Goal: Task Accomplishment & Management: Manage account settings

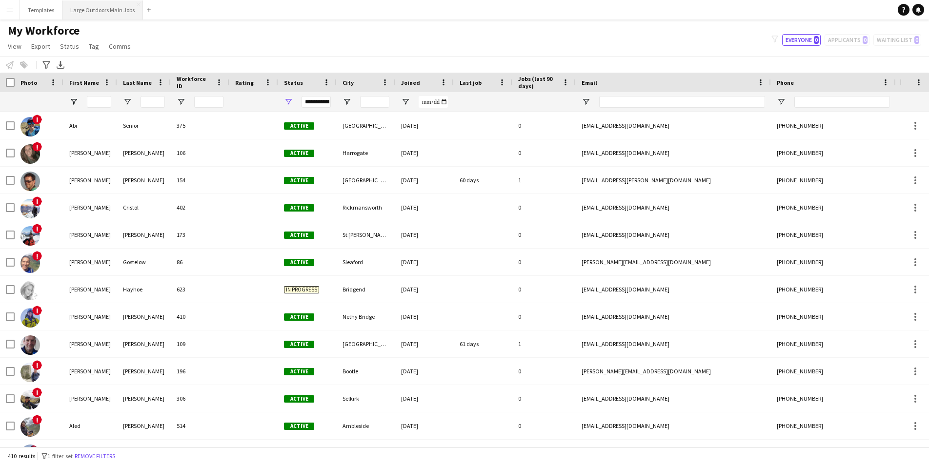
click at [108, 12] on button "Large Outdoors Main Jobs Close" at bounding box center [102, 9] width 80 height 19
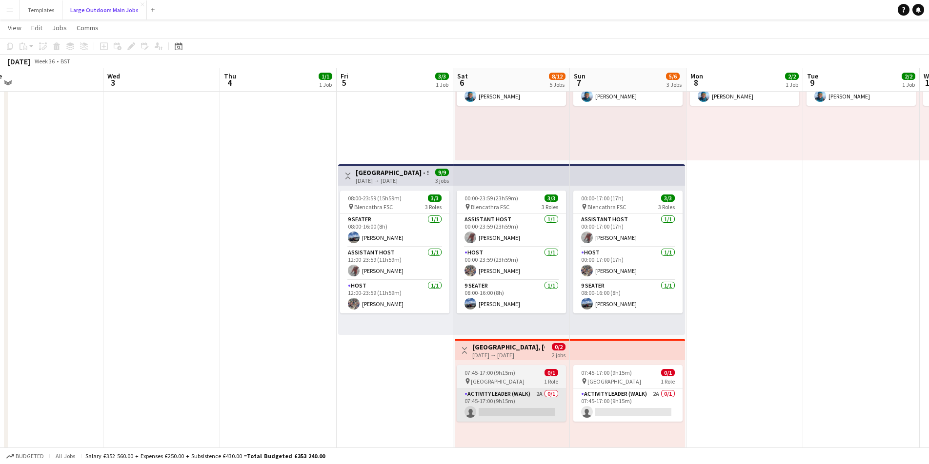
scroll to position [0, 370]
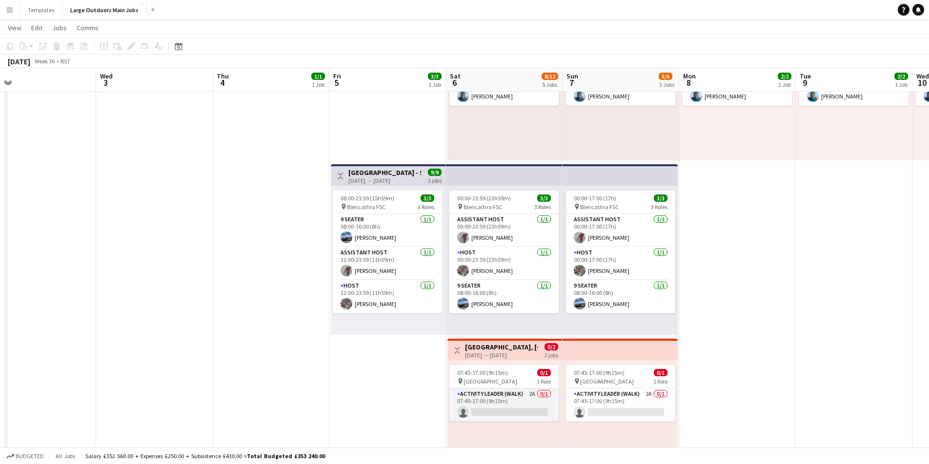
click at [492, 408] on app-card-role "Activity Leader (Walk) 2A 0/1 07:45-17:00 (9h15m) single-neutral-actions" at bounding box center [503, 405] width 109 height 33
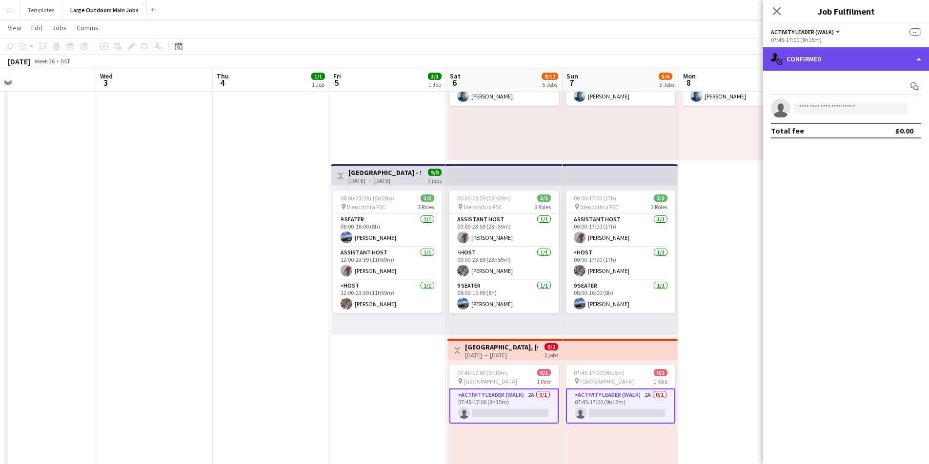
click at [883, 59] on div "single-neutral-actions-check-2 Confirmed" at bounding box center [846, 58] width 166 height 23
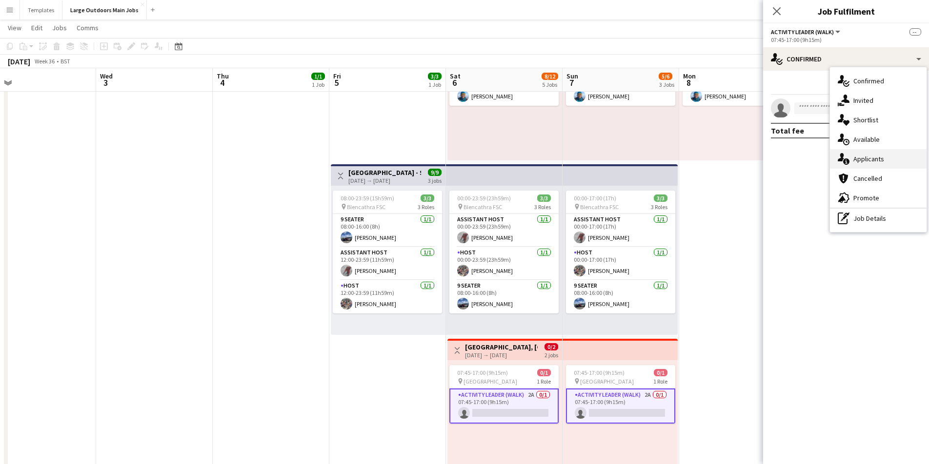
click at [864, 158] on div "single-neutral-actions-information Applicants" at bounding box center [878, 159] width 97 height 20
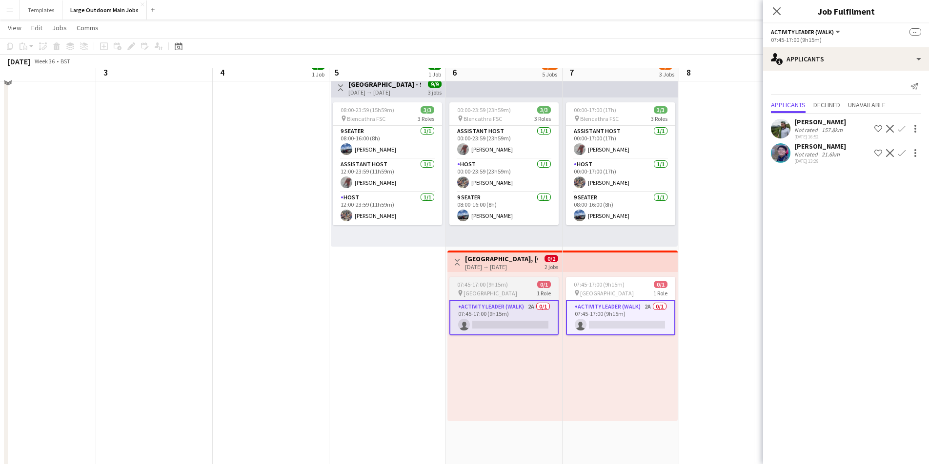
scroll to position [213, 0]
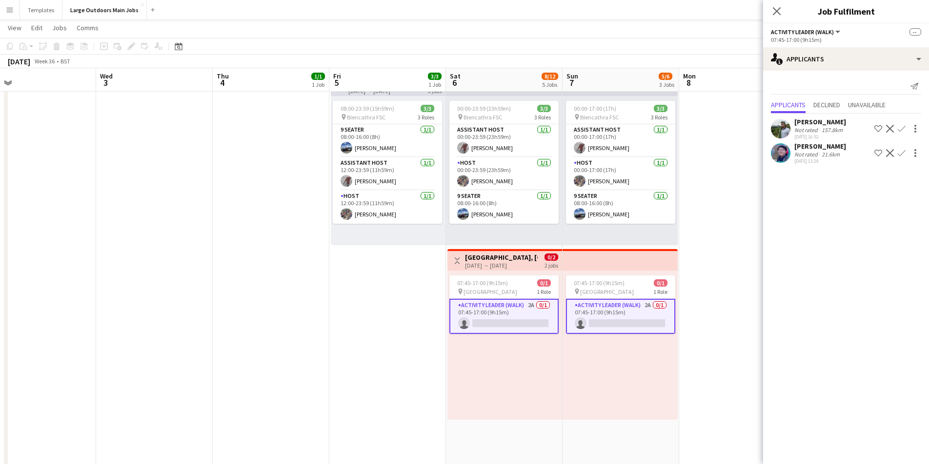
click at [527, 307] on app-card-role "Activity Leader (Walk) 2A 0/1 07:45-17:00 (9h15m) single-neutral-actions" at bounding box center [503, 316] width 109 height 35
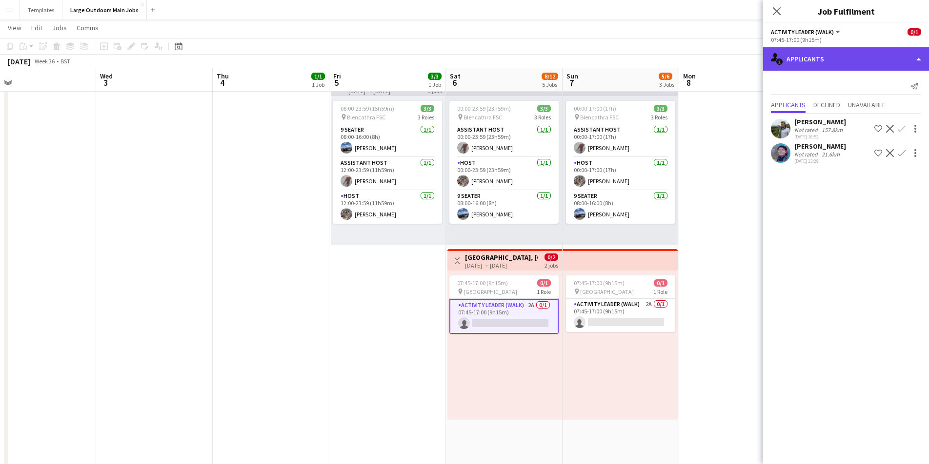
click at [883, 67] on div "single-neutral-actions-information Applicants" at bounding box center [846, 58] width 166 height 23
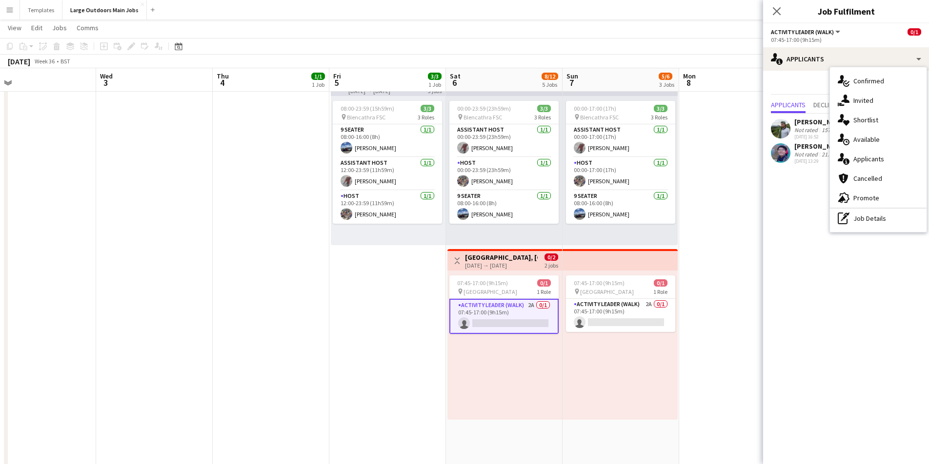
click at [518, 264] on div "[DATE] → [DATE]" at bounding box center [501, 265] width 73 height 7
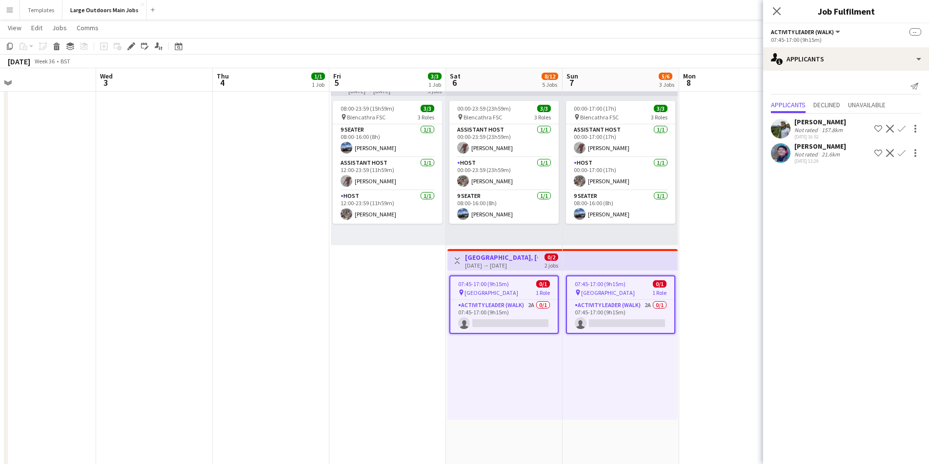
click at [129, 39] on app-toolbar "Copy Paste Paste Command V Paste with crew Command Shift V Paste linked Job [GE…" at bounding box center [464, 46] width 929 height 17
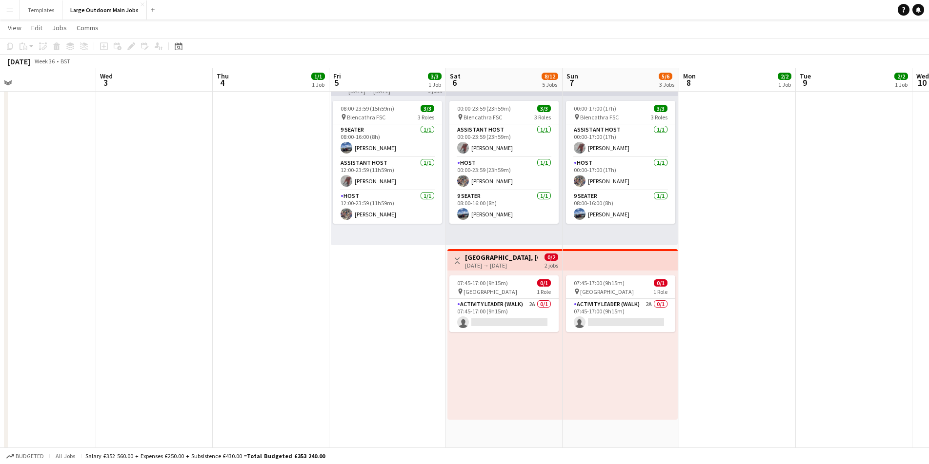
click at [496, 260] on h3 "[GEOGRAPHIC_DATA], [GEOGRAPHIC_DATA], Sharp Edge." at bounding box center [501, 257] width 73 height 9
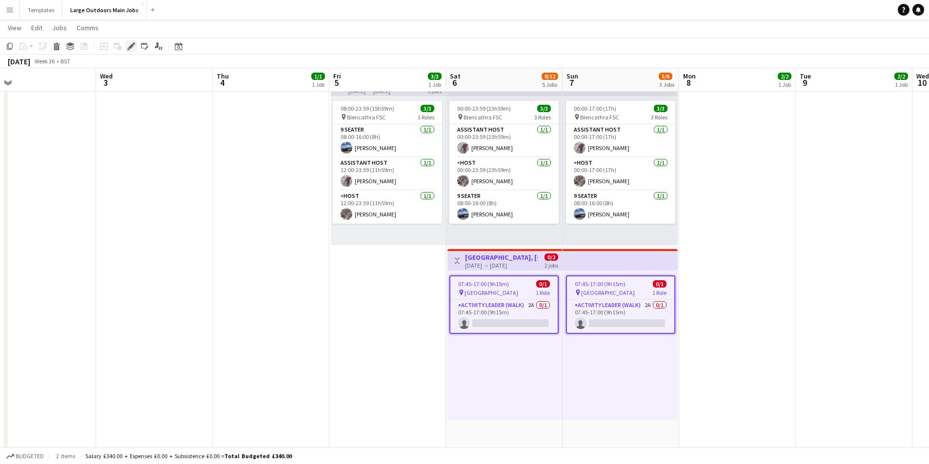
click at [128, 47] on icon "Edit" at bounding box center [131, 46] width 8 height 8
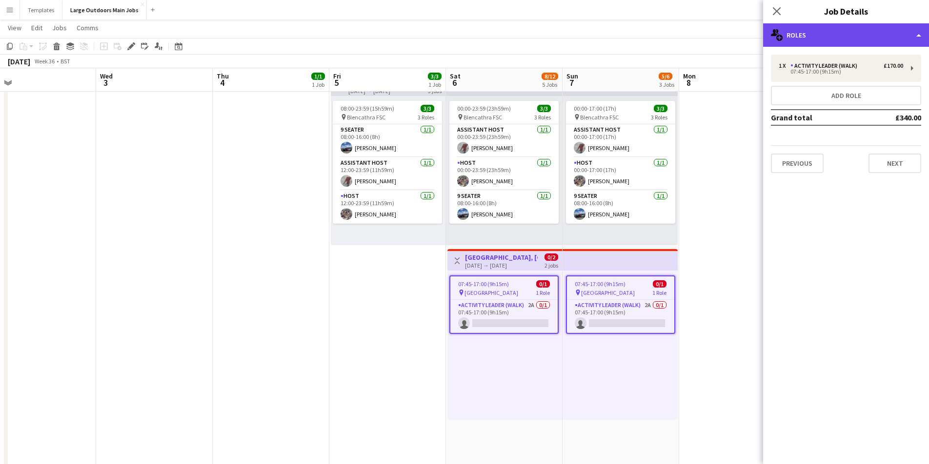
click at [894, 40] on div "multiple-users-add Roles" at bounding box center [846, 34] width 166 height 23
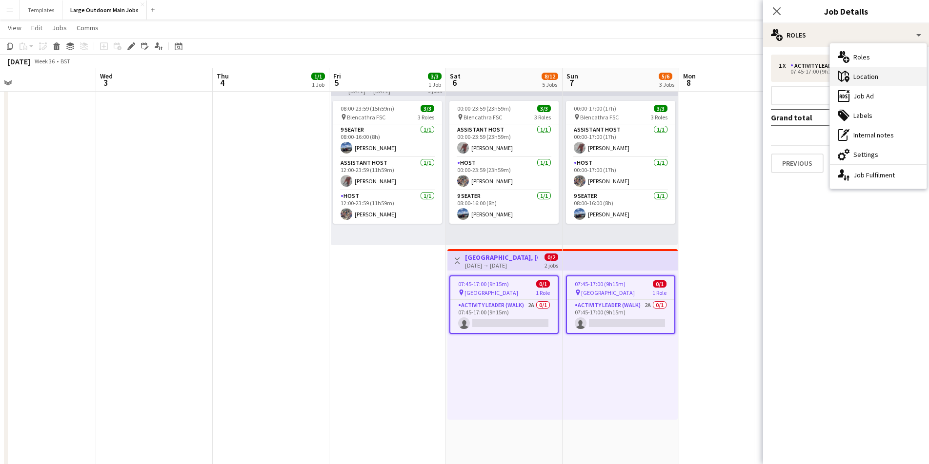
click at [886, 72] on div "maps-pin-1 Location" at bounding box center [878, 77] width 97 height 20
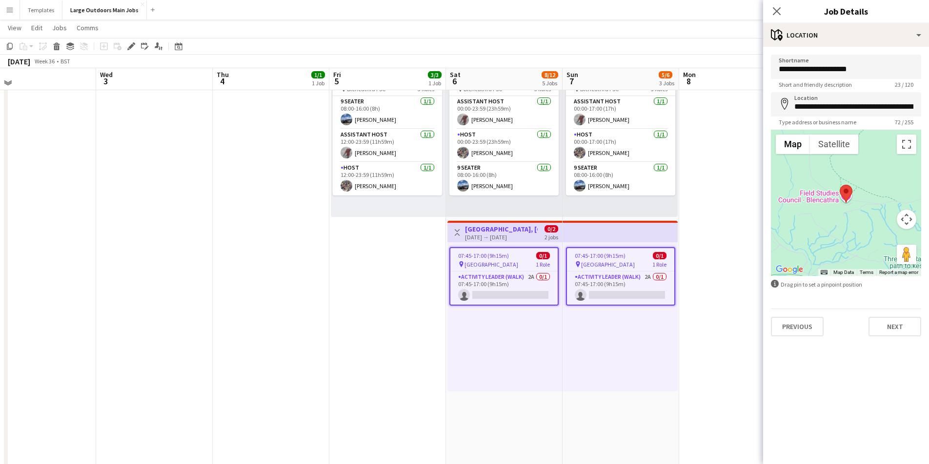
scroll to position [239, 0]
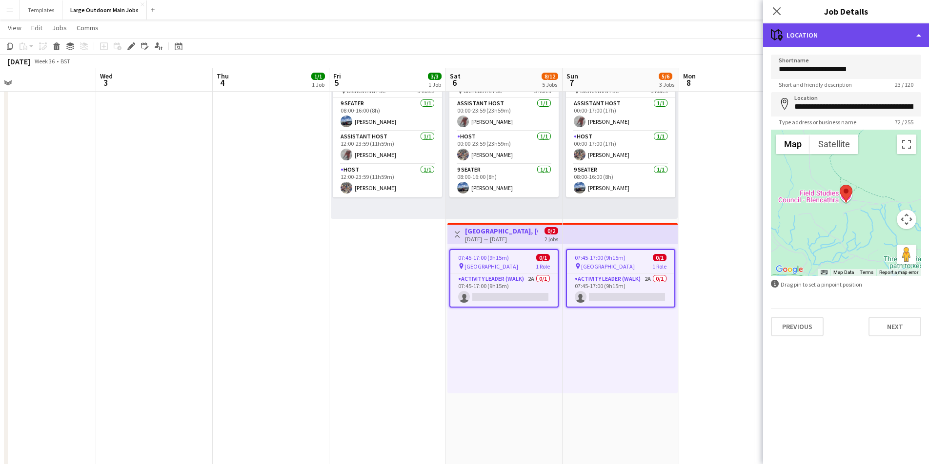
click at [880, 32] on div "maps-pin-1 Location" at bounding box center [846, 34] width 166 height 23
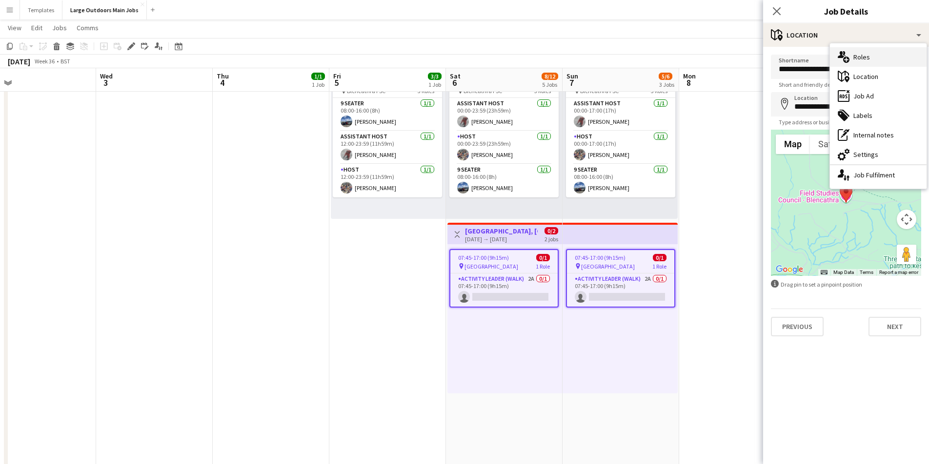
click at [872, 60] on div "multiple-users-add Roles" at bounding box center [878, 57] width 97 height 20
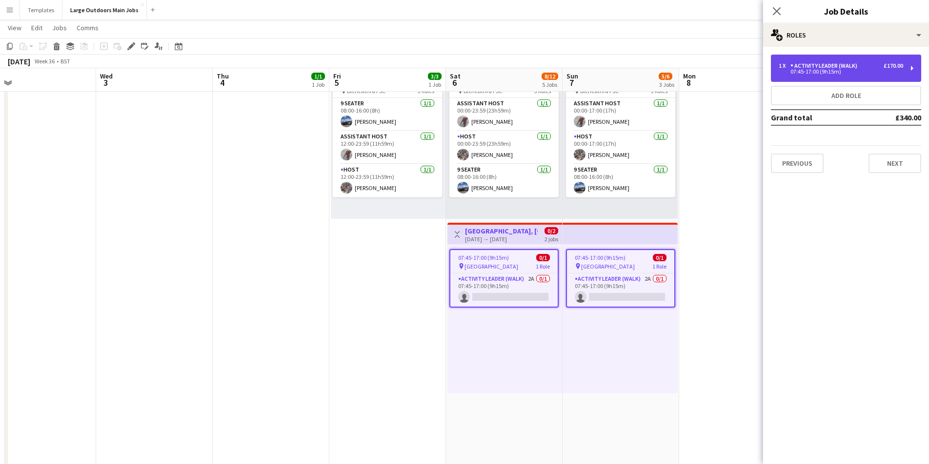
click at [851, 69] on div "Activity Leader (Walk)" at bounding box center [825, 65] width 71 height 7
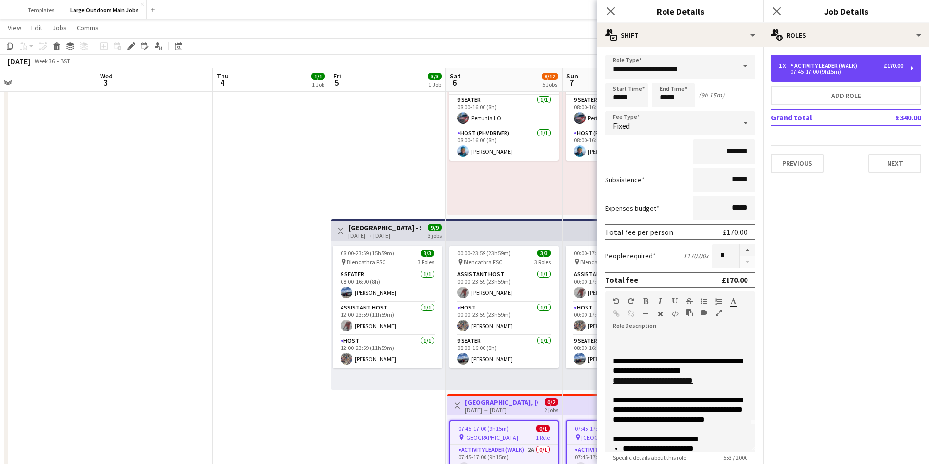
scroll to position [28, 0]
click at [778, 7] on icon "Close pop-in" at bounding box center [775, 10] width 9 height 9
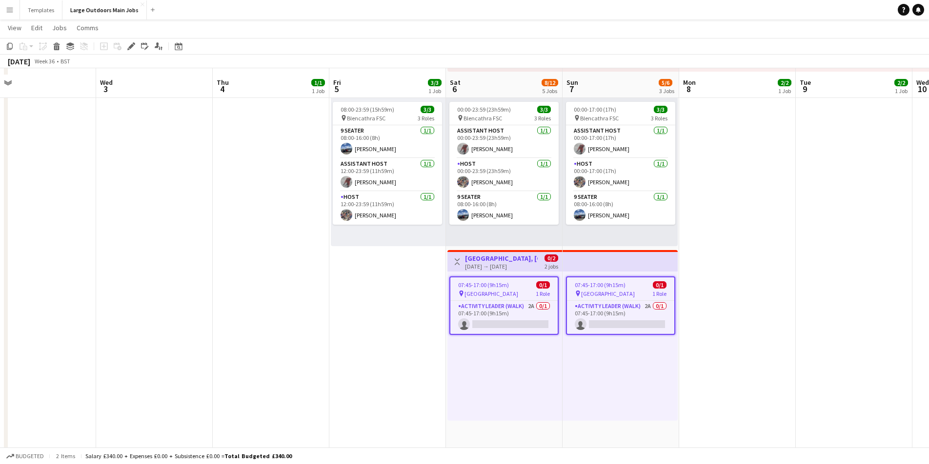
scroll to position [218, 0]
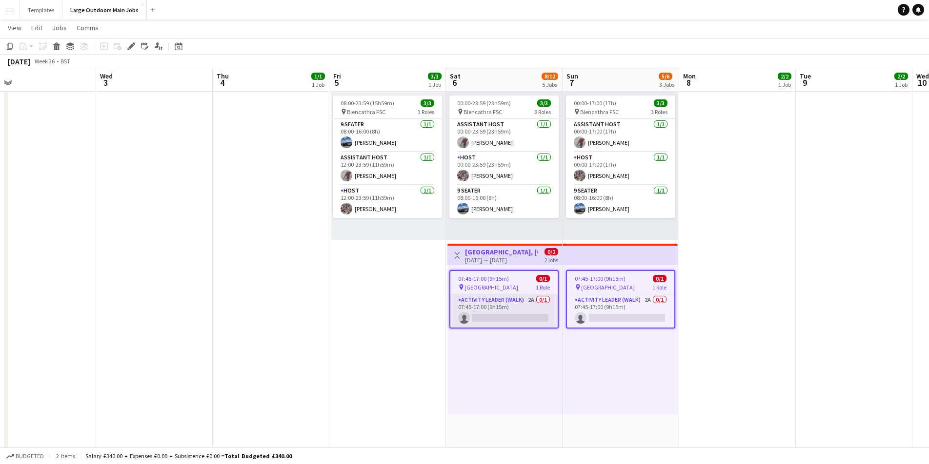
click at [512, 316] on app-card-role "Activity Leader (Walk) 2A 0/1 07:45-17:00 (9h15m) single-neutral-actions" at bounding box center [503, 311] width 107 height 33
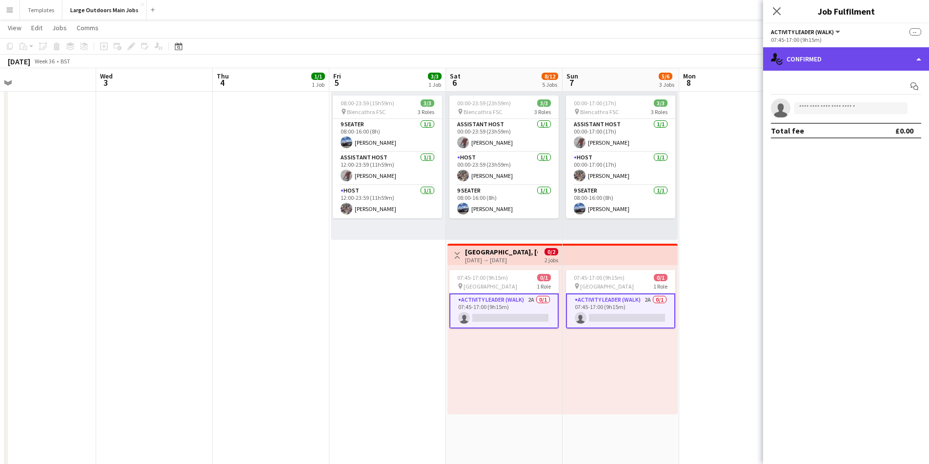
click at [890, 66] on div "single-neutral-actions-check-2 Confirmed" at bounding box center [846, 58] width 166 height 23
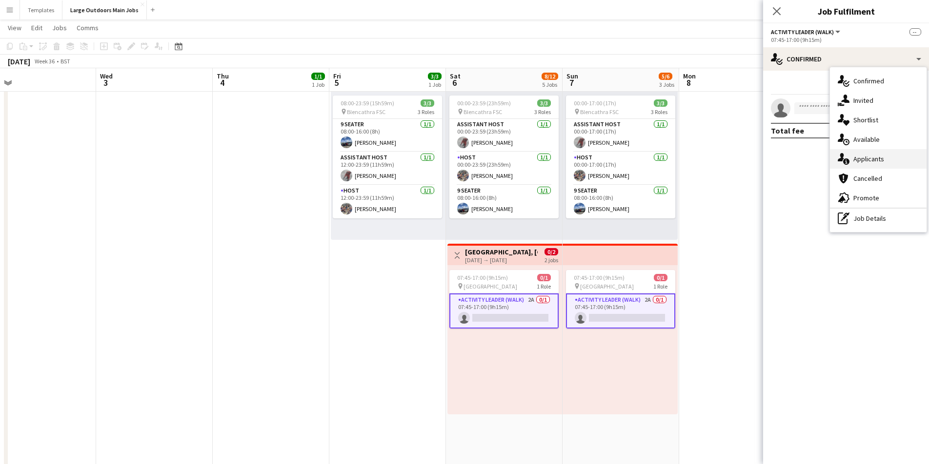
click at [869, 165] on div "single-neutral-actions-information Applicants" at bounding box center [878, 159] width 97 height 20
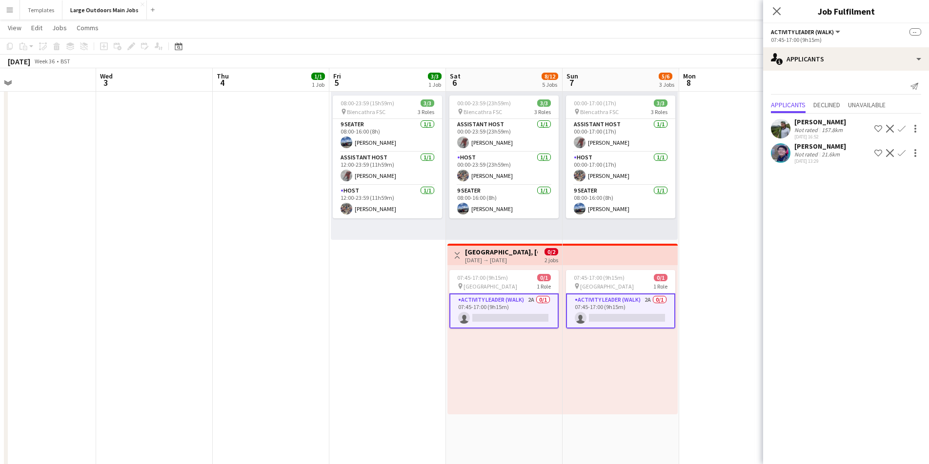
click at [788, 120] on div at bounding box center [781, 129] width 20 height 20
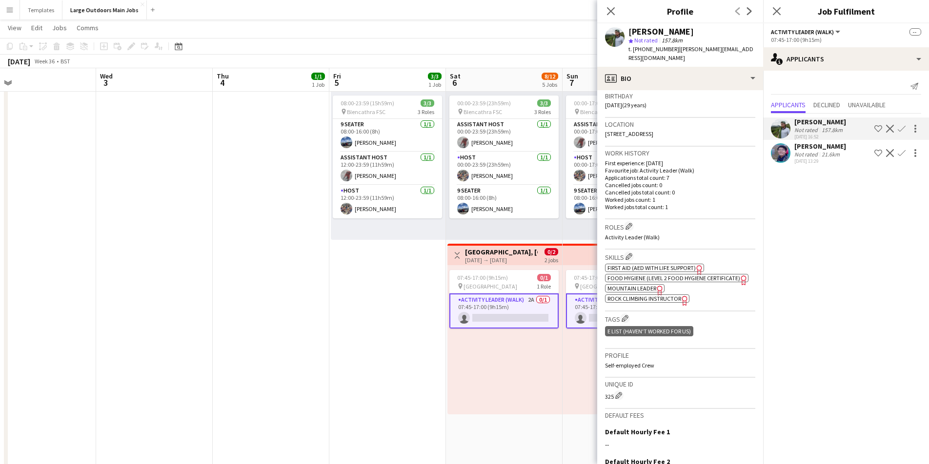
scroll to position [184, 0]
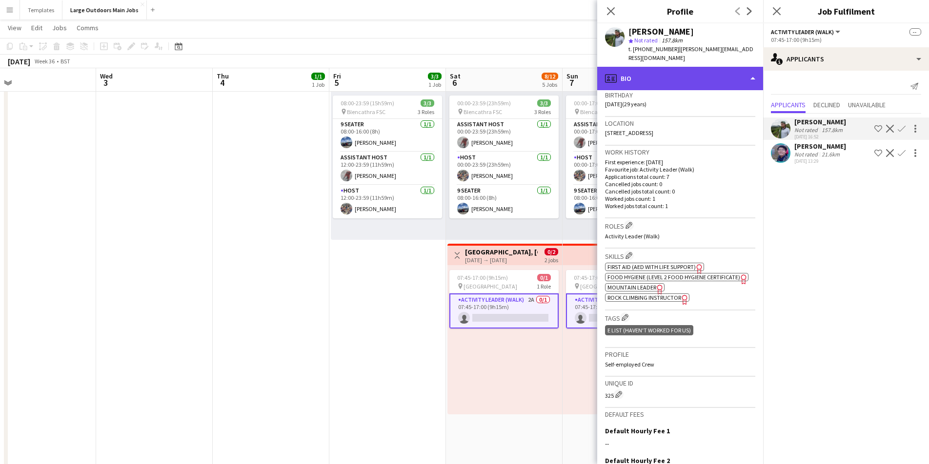
click at [695, 67] on div "profile Bio" at bounding box center [680, 78] width 166 height 23
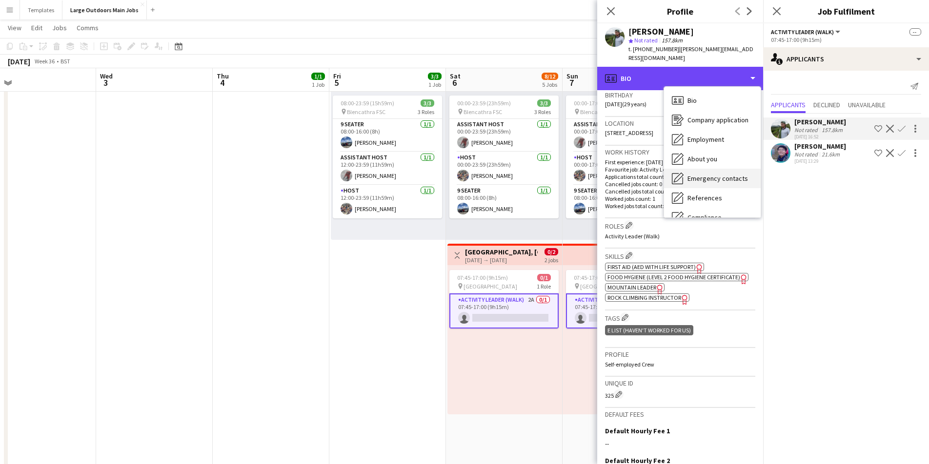
scroll to position [92, 0]
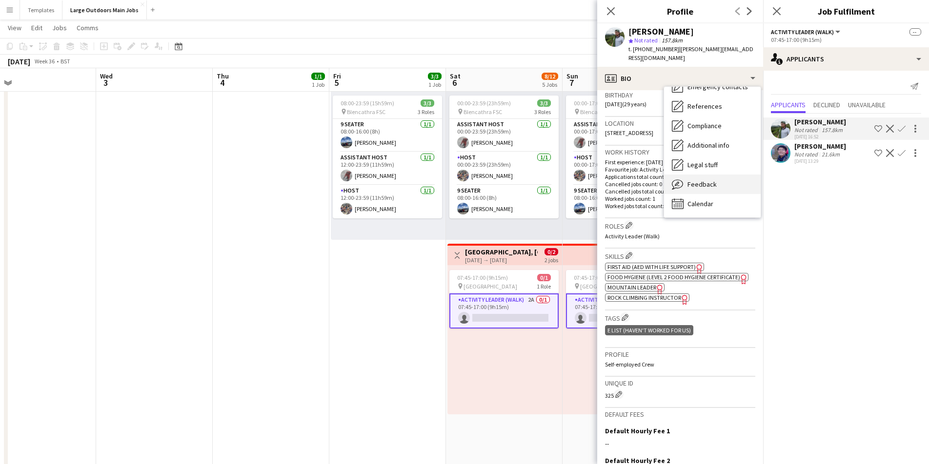
click at [684, 175] on div "Feedback Feedback" at bounding box center [712, 185] width 97 height 20
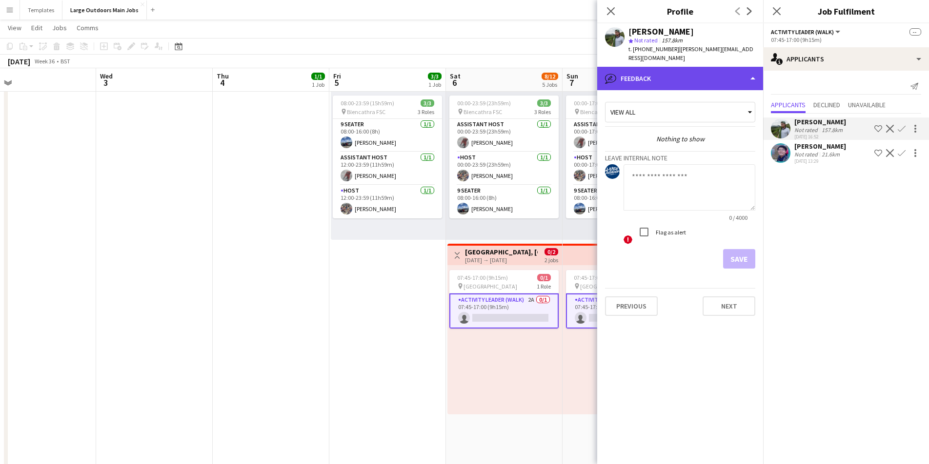
click at [721, 67] on div "bubble-pencil Feedback" at bounding box center [680, 78] width 166 height 23
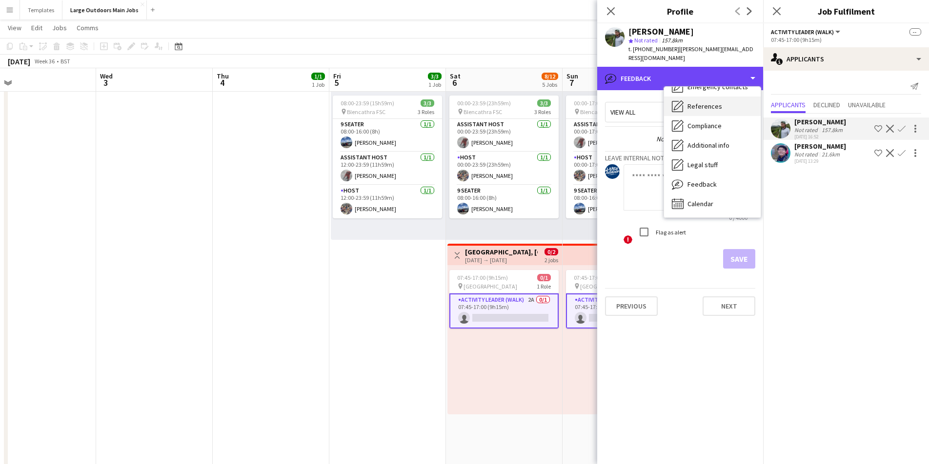
scroll to position [0, 0]
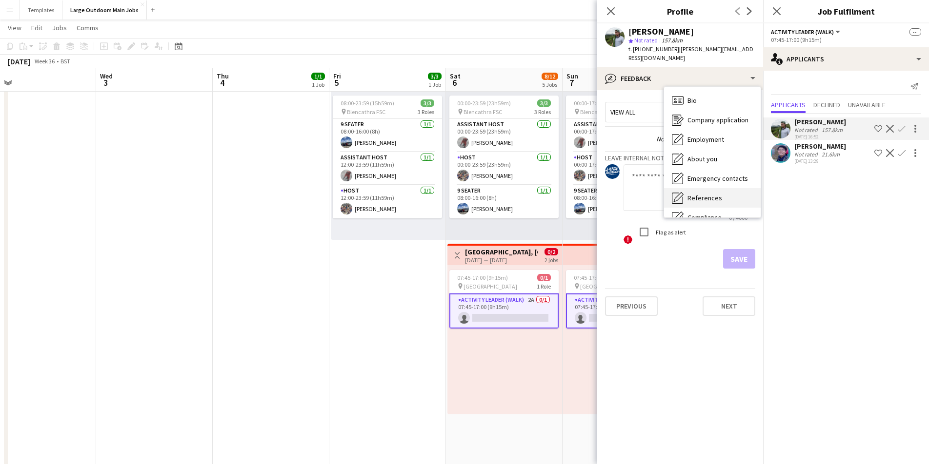
click at [713, 92] on div "Bio Bio" at bounding box center [712, 101] width 97 height 20
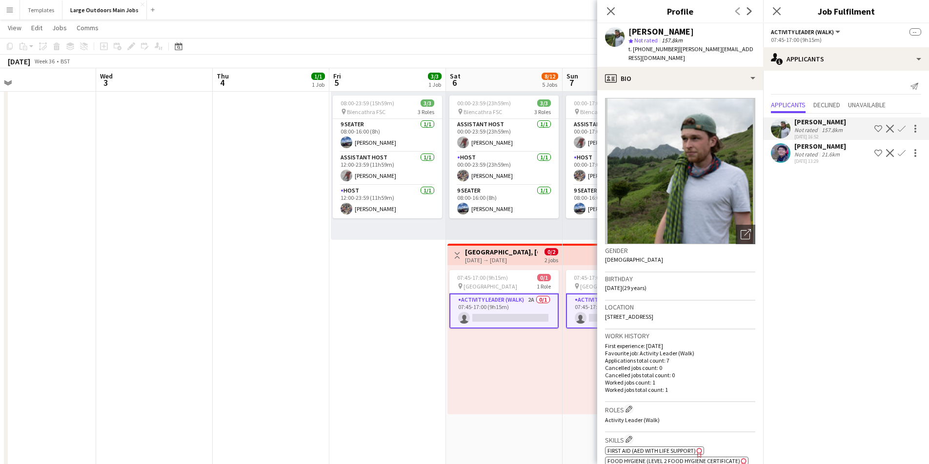
click at [900, 127] on app-icon "Confirm" at bounding box center [901, 129] width 8 height 8
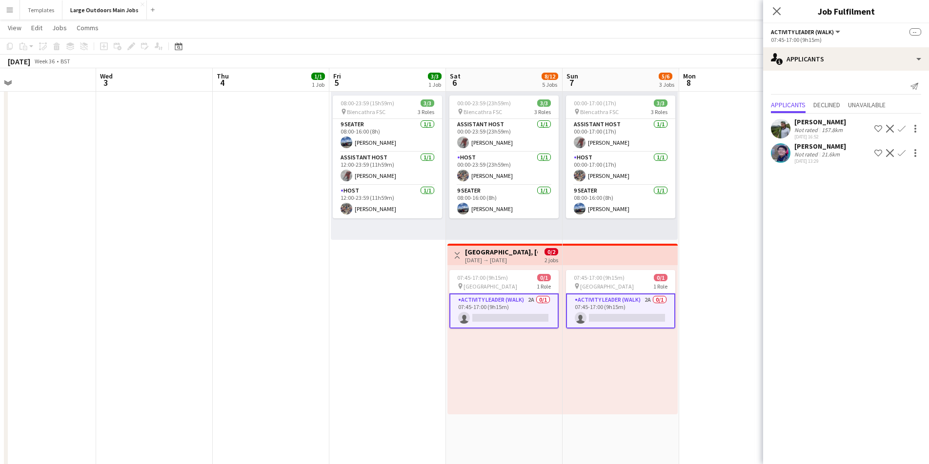
click at [900, 127] on app-icon "Confirm" at bounding box center [901, 129] width 8 height 8
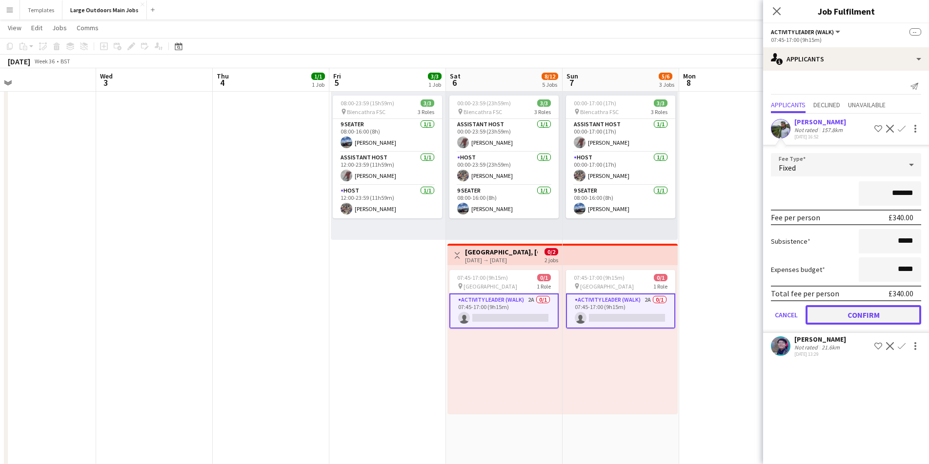
click at [871, 315] on button "Confirm" at bounding box center [863, 315] width 116 height 20
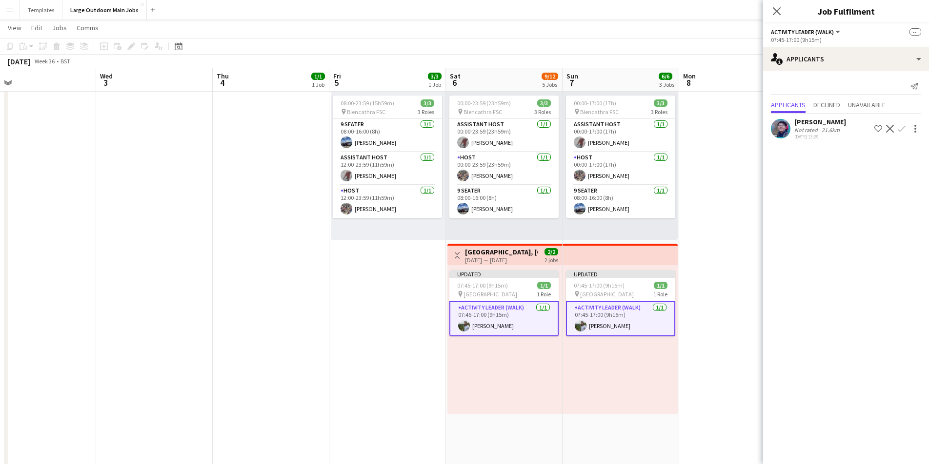
click at [360, 238] on div "08:00-23:59 (15h59m) 3/3 pin Blencathra FSC 3 Roles 9 Seater [DATE] 08:00-16:00…" at bounding box center [388, 165] width 115 height 149
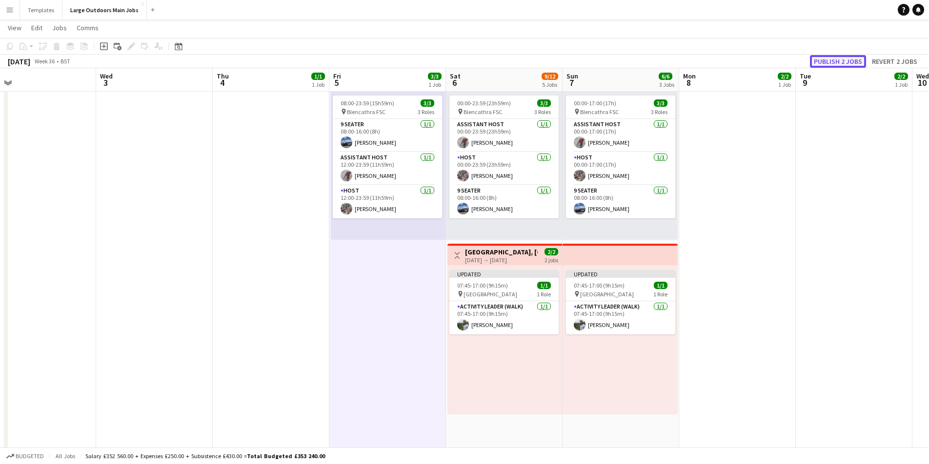
click at [843, 61] on button "Publish 2 jobs" at bounding box center [838, 61] width 56 height 13
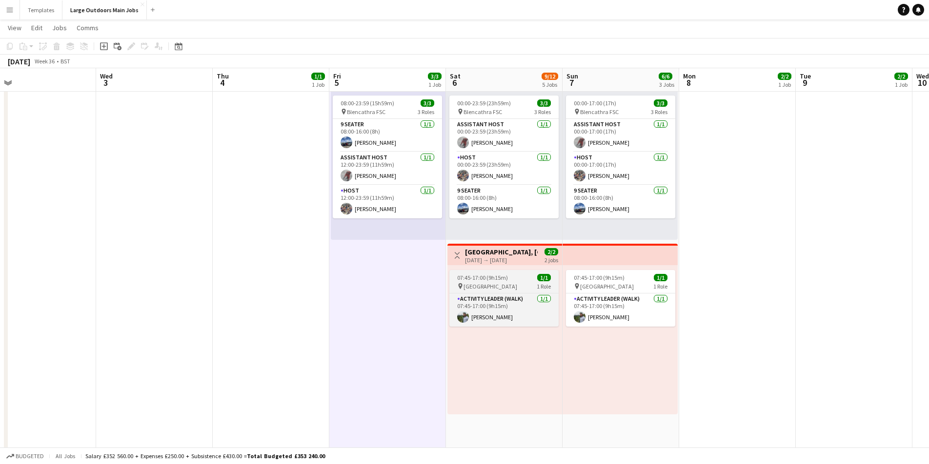
click at [490, 276] on span "07:45-17:00 (9h15m)" at bounding box center [482, 277] width 51 height 7
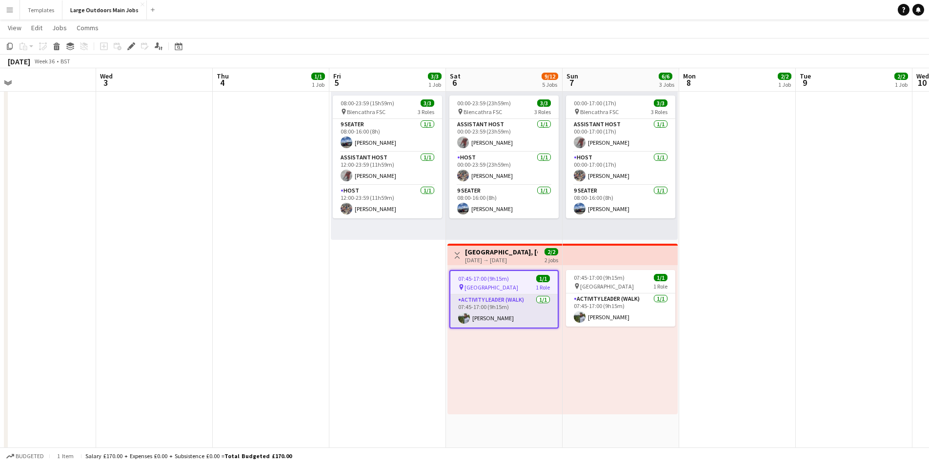
click at [480, 308] on app-card-role "Activity Leader (Walk) [DATE] 07:45-17:00 (9h15m) [PERSON_NAME]" at bounding box center [503, 311] width 107 height 33
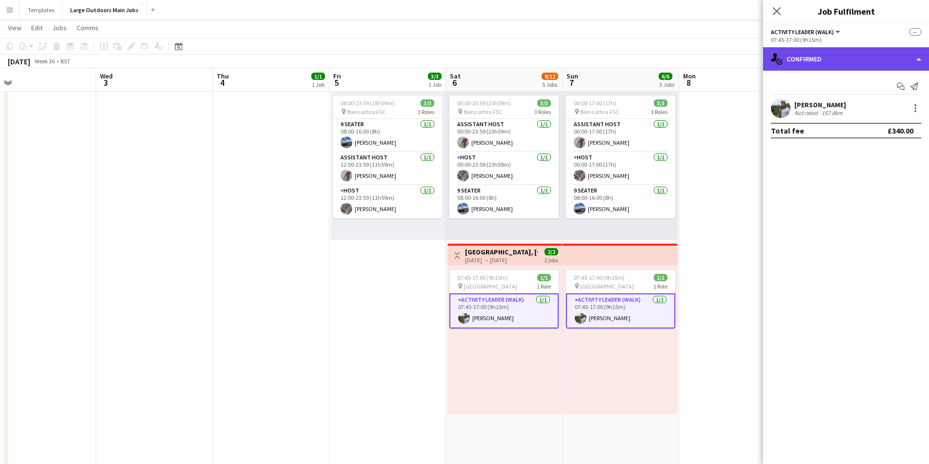
click at [894, 58] on div "single-neutral-actions-check-2 Confirmed" at bounding box center [846, 58] width 166 height 23
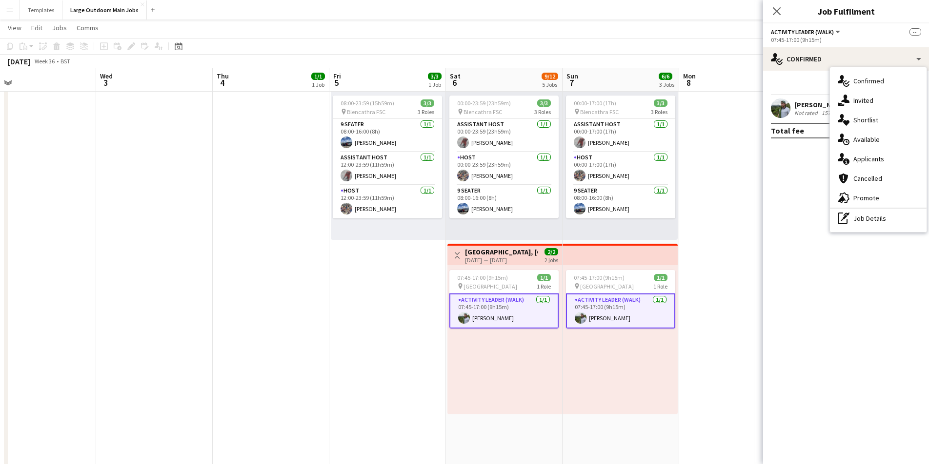
click at [808, 106] on div "[PERSON_NAME]" at bounding box center [820, 104] width 52 height 9
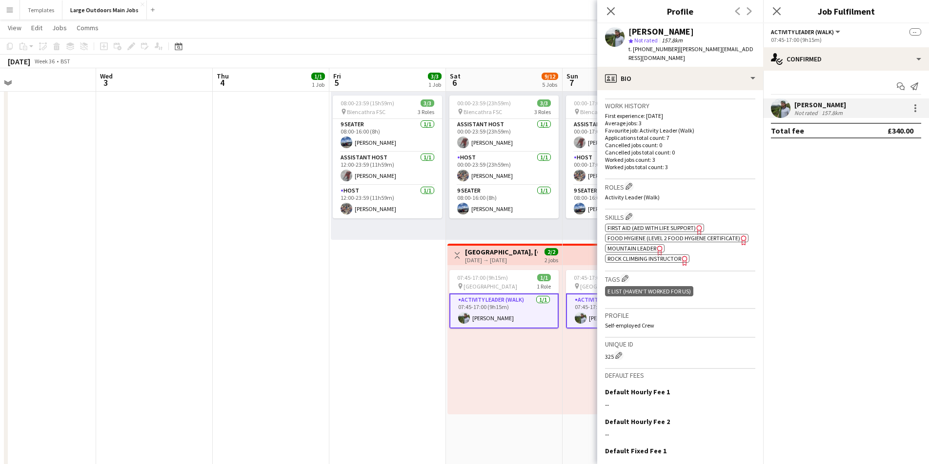
scroll to position [253, 0]
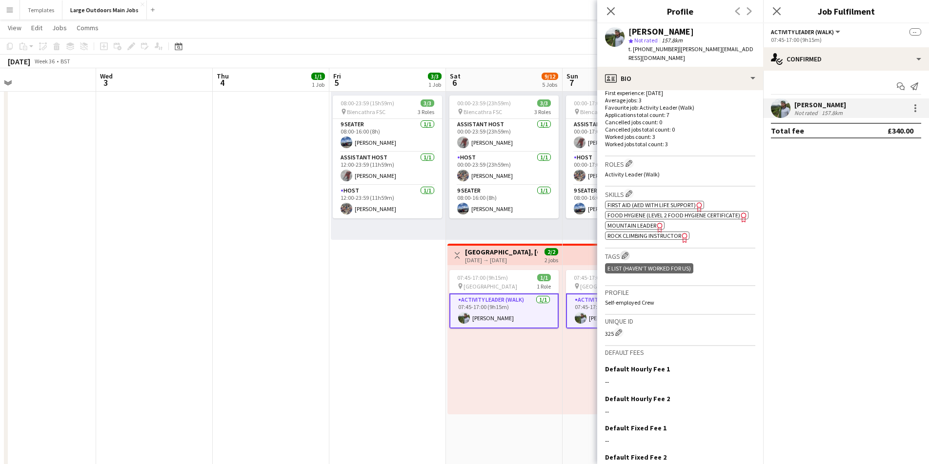
click at [625, 252] on app-icon "Edit crew company tags" at bounding box center [624, 255] width 7 height 7
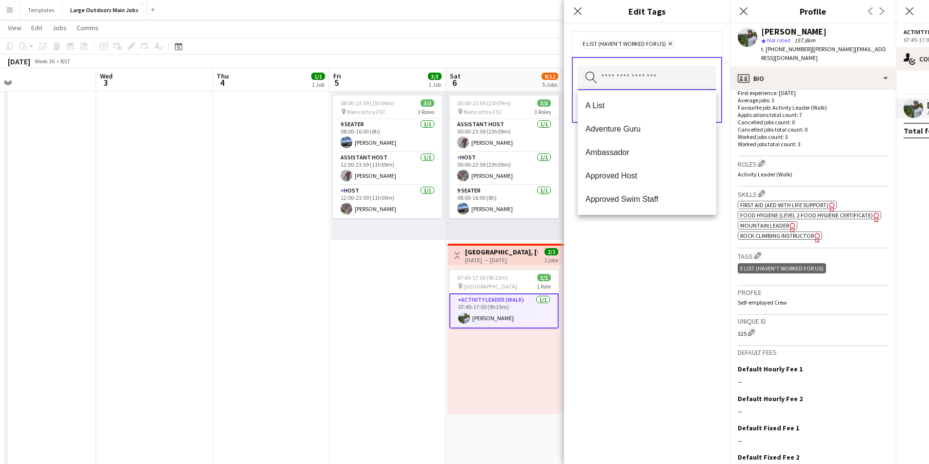
click at [643, 78] on input "text" at bounding box center [646, 78] width 138 height 24
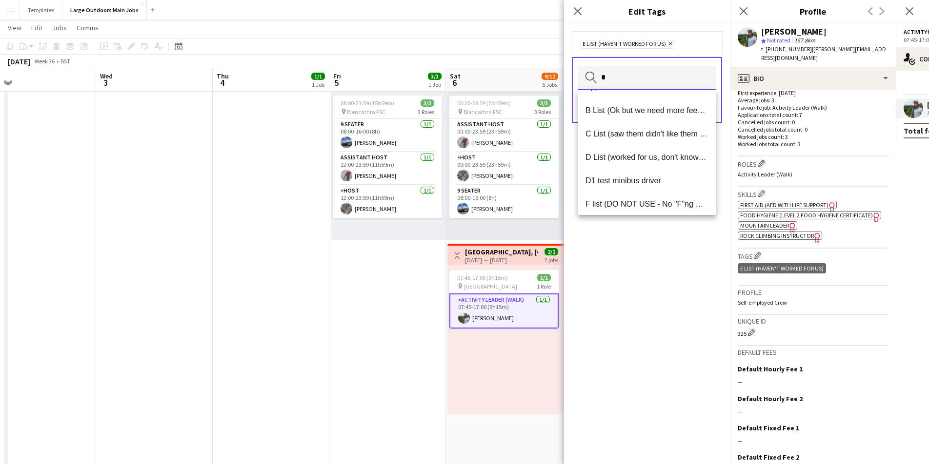
scroll to position [95, 0]
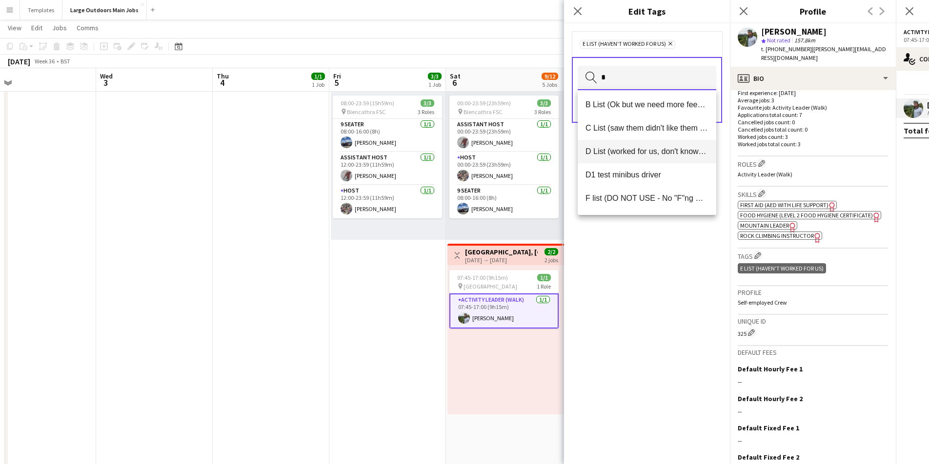
type input "*"
click at [630, 147] on span "D List (worked for us, don't know much about them)" at bounding box center [646, 151] width 123 height 9
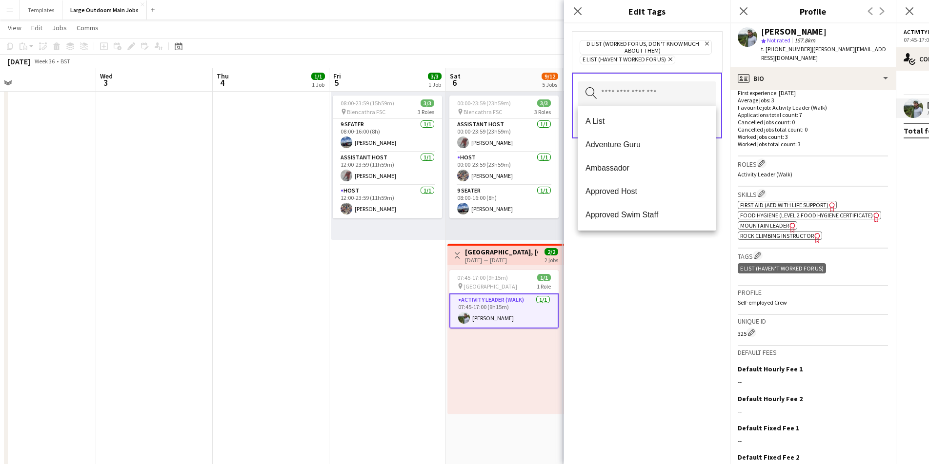
click at [688, 58] on div "D List (worked for us, don't know much about them) Remove E List (Haven't worke…" at bounding box center [646, 51] width 135 height 25
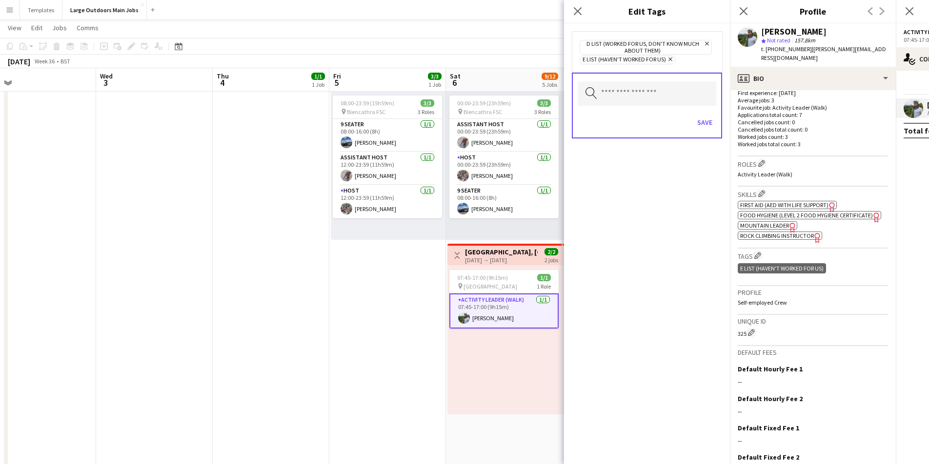
click at [669, 59] on icon at bounding box center [670, 60] width 4 height 4
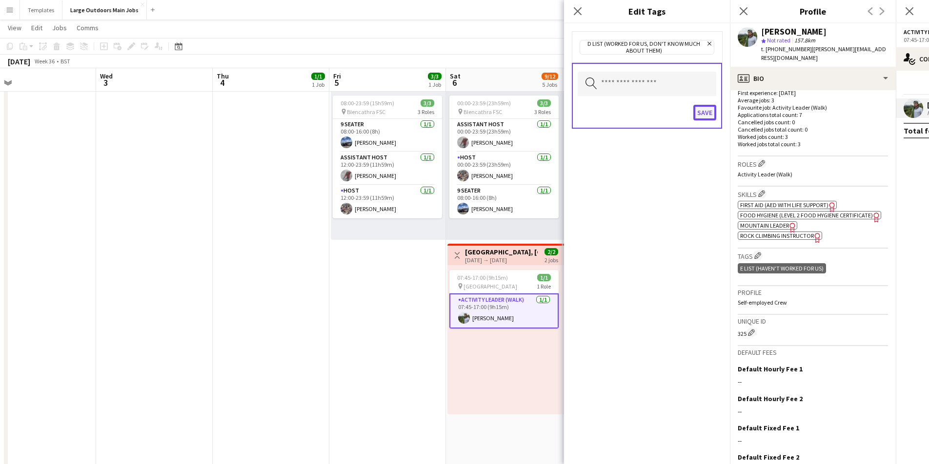
click at [703, 116] on button "Save" at bounding box center [704, 113] width 23 height 16
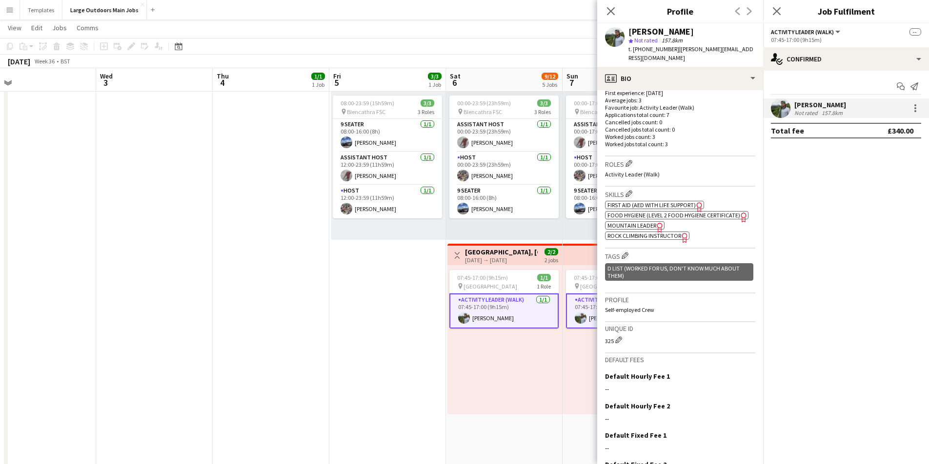
click at [332, 270] on app-date-cell "Toggle View [GEOGRAPHIC_DATA] - [GEOGRAPHIC_DATA] Edge & Sharp Edge / Scafell P…" at bounding box center [387, 242] width 117 height 702
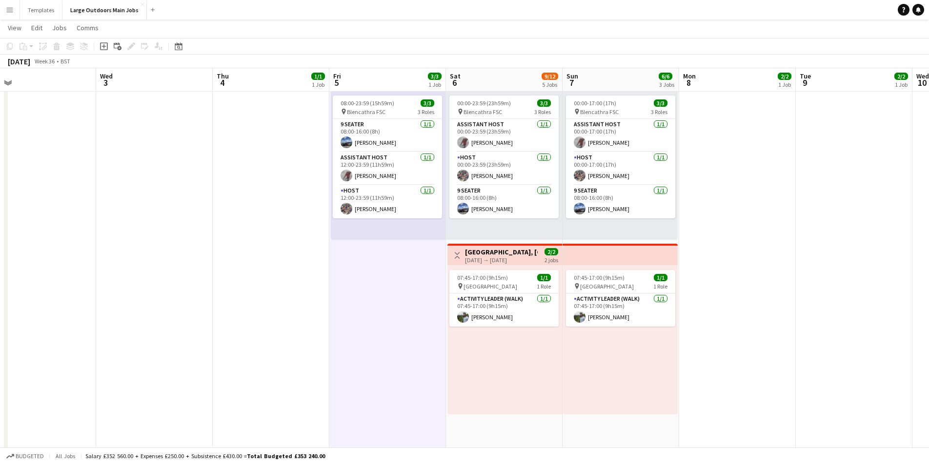
click at [517, 248] on h3 "[GEOGRAPHIC_DATA], [GEOGRAPHIC_DATA], Sharp Edge." at bounding box center [501, 252] width 73 height 9
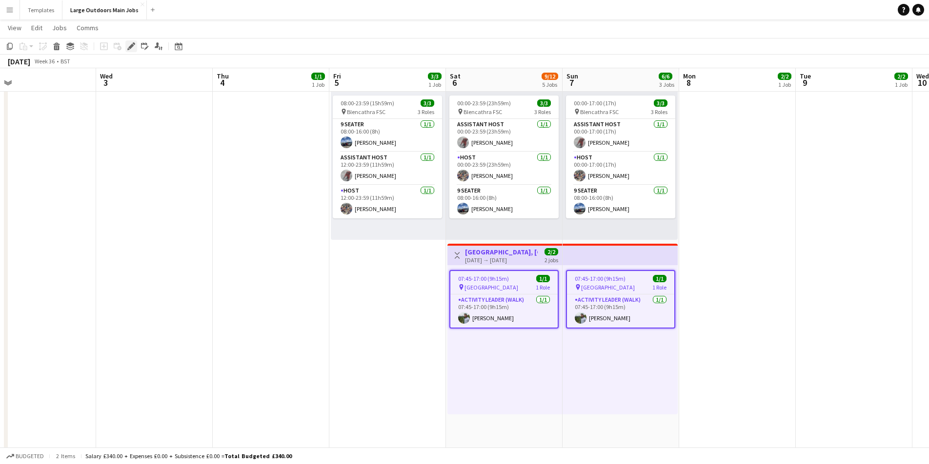
click at [129, 44] on icon "Edit" at bounding box center [131, 46] width 8 height 8
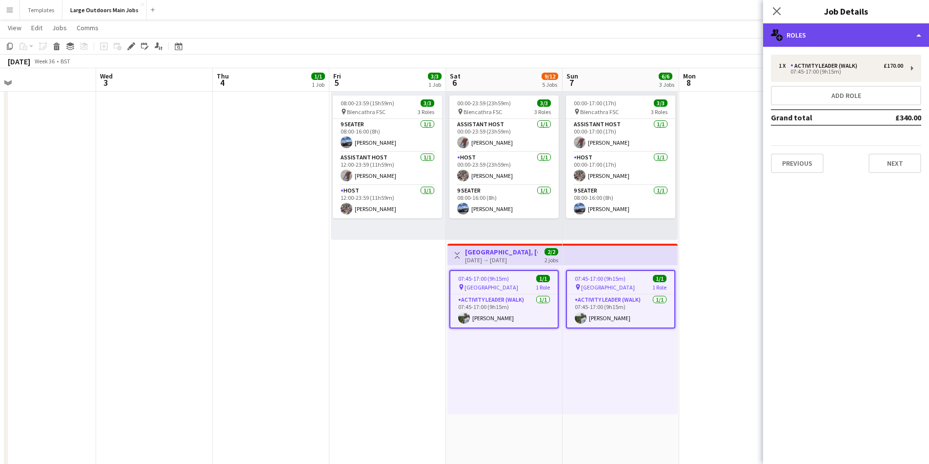
click at [895, 36] on div "multiple-users-add Roles" at bounding box center [846, 34] width 166 height 23
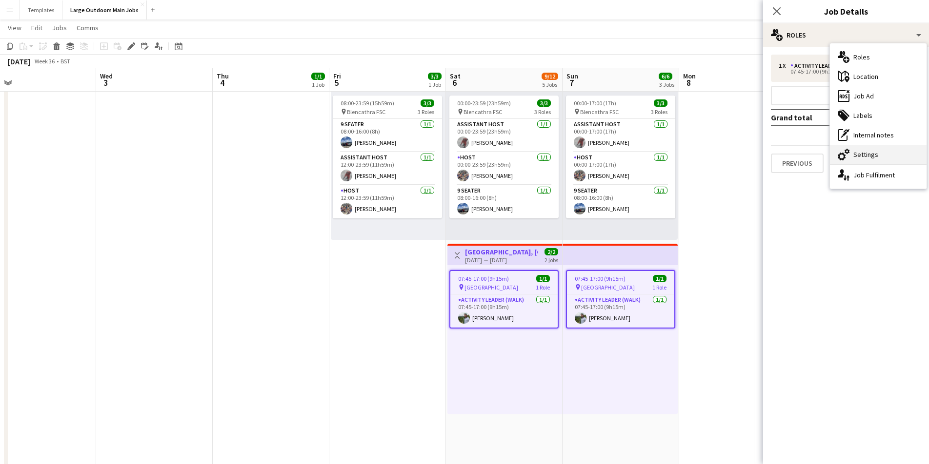
click at [881, 155] on div "cog-double-3 Settings" at bounding box center [878, 155] width 97 height 20
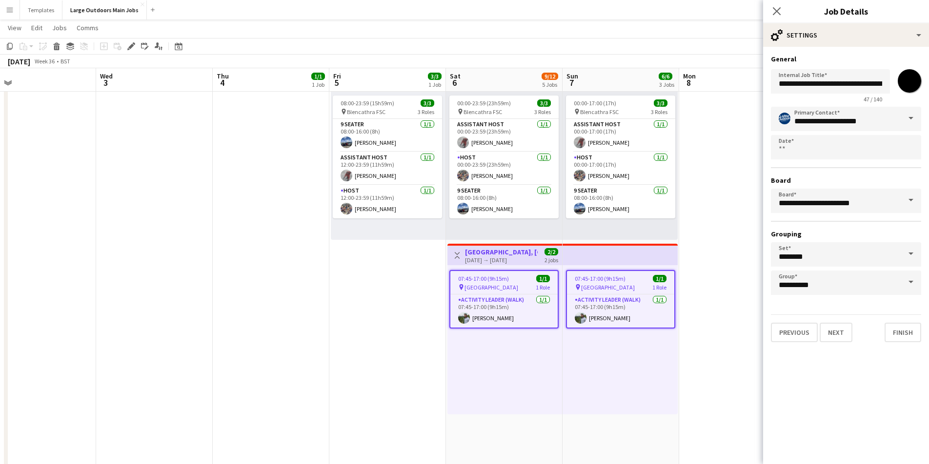
click at [907, 89] on input "*******" at bounding box center [908, 80] width 35 height 35
type input "*******"
click at [896, 334] on button "Finish" at bounding box center [902, 333] width 37 height 20
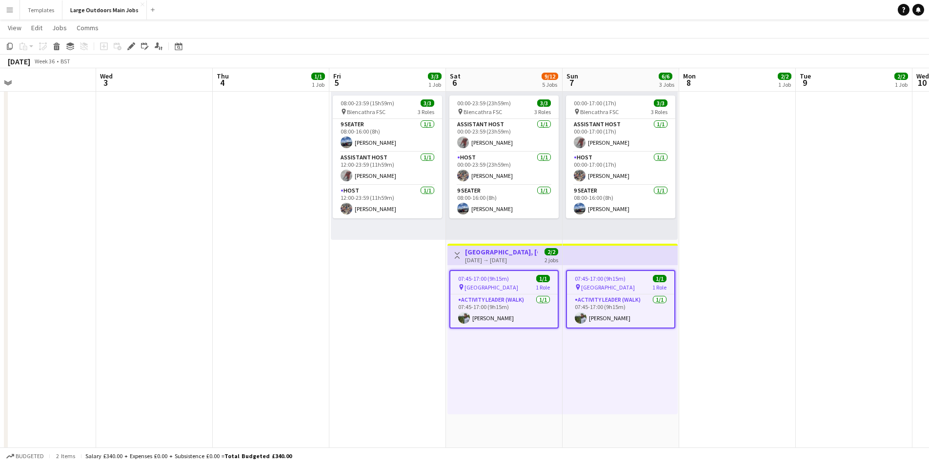
click at [613, 253] on app-top-bar at bounding box center [619, 254] width 115 height 21
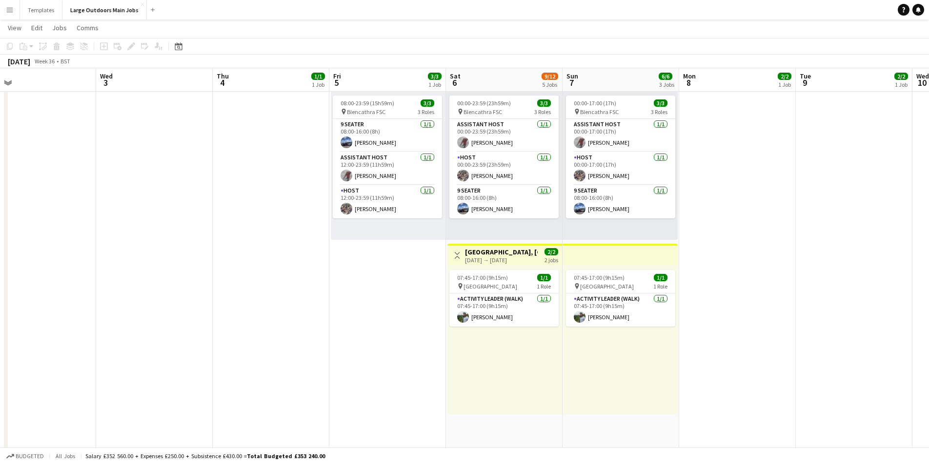
click at [508, 257] on div "[DATE] → [DATE]" at bounding box center [501, 260] width 73 height 7
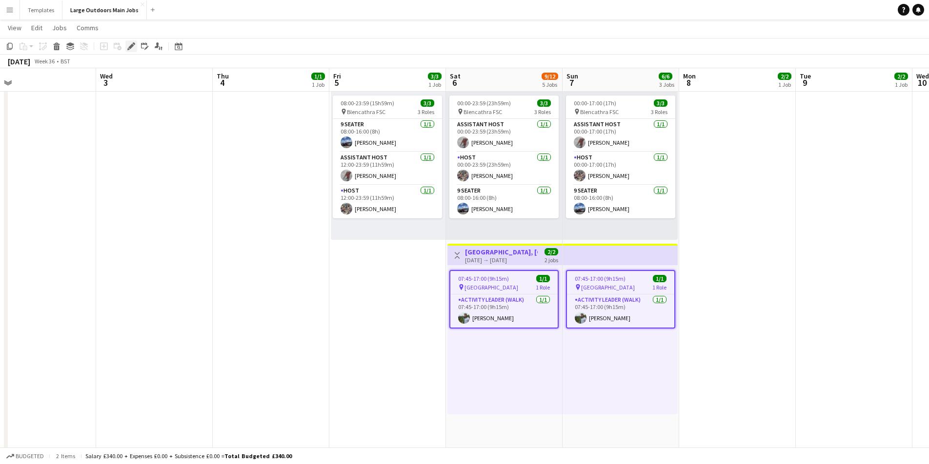
click at [132, 47] on icon "Edit" at bounding box center [131, 46] width 8 height 8
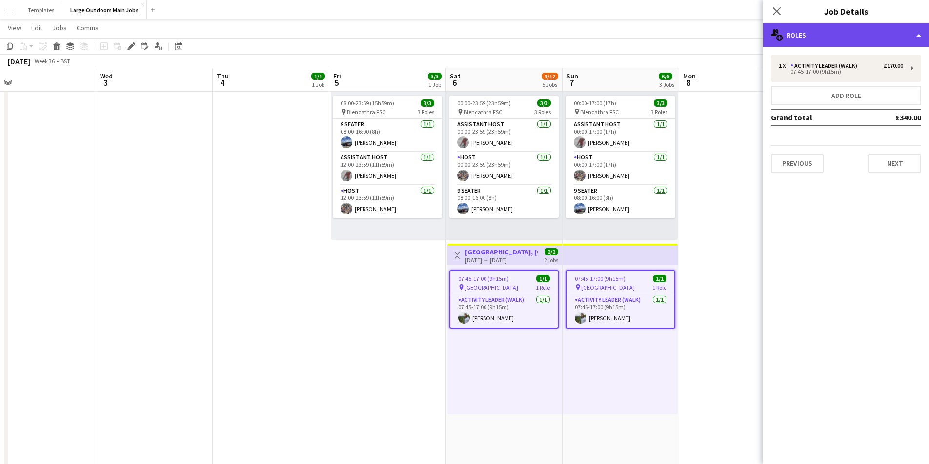
click at [903, 37] on div "multiple-users-add Roles" at bounding box center [846, 34] width 166 height 23
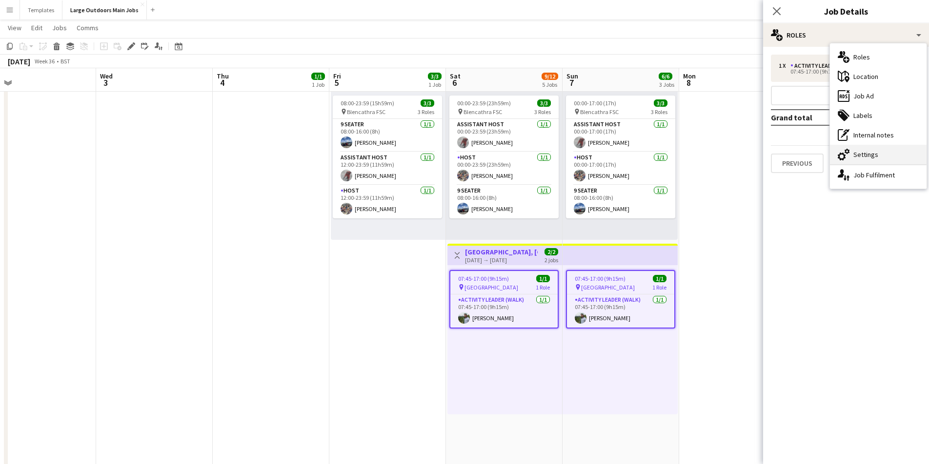
click at [889, 156] on div "cog-double-3 Settings" at bounding box center [878, 155] width 97 height 20
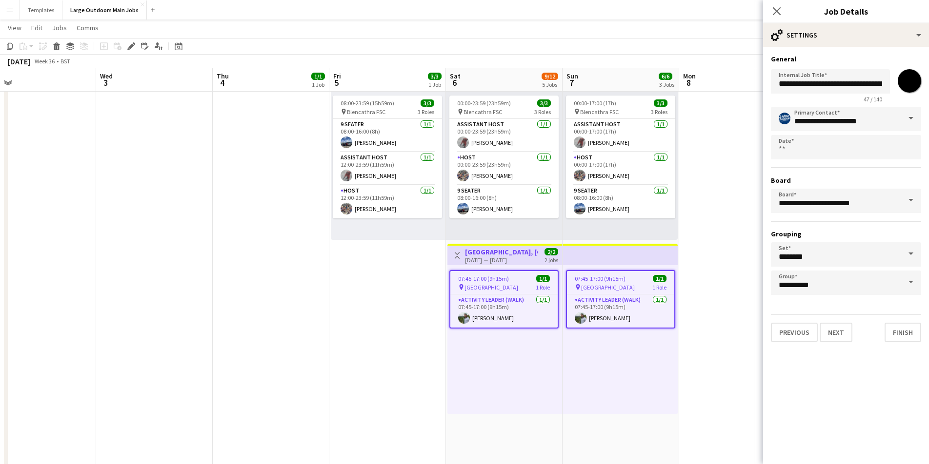
click at [904, 88] on input "*******" at bounding box center [908, 80] width 35 height 35
type input "*******"
